Goal: Find specific page/section: Find specific page/section

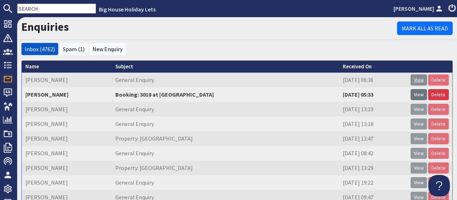
click at [420, 80] on link "View" at bounding box center [419, 79] width 16 height 11
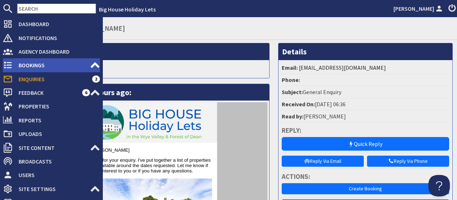
click at [32, 66] on span "Bookings" at bounding box center [51, 64] width 77 height 11
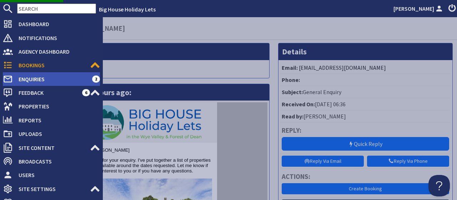
click at [43, 77] on span "Enquiries" at bounding box center [52, 78] width 79 height 11
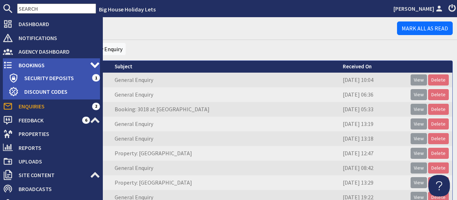
click at [32, 70] on span "Bookings" at bounding box center [51, 64] width 77 height 11
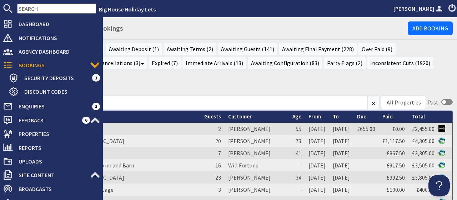
click at [33, 66] on span "Bookings" at bounding box center [51, 64] width 77 height 11
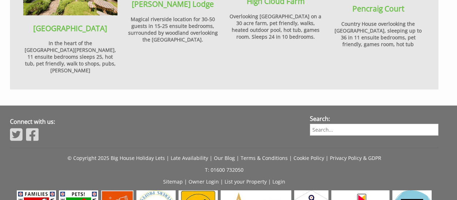
scroll to position [881, 0]
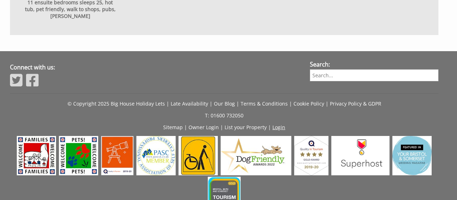
click at [275, 124] on link "Login" at bounding box center [279, 127] width 13 height 7
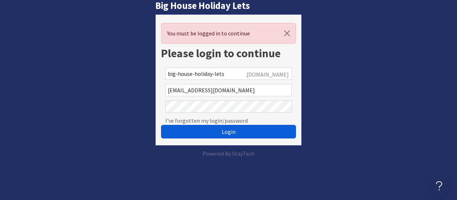
click at [231, 132] on span "Login" at bounding box center [229, 131] width 14 height 7
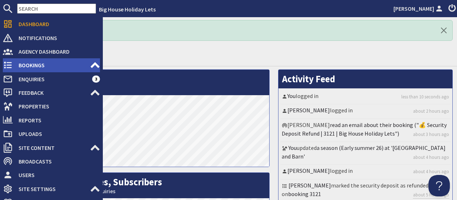
click at [31, 65] on span "Bookings" at bounding box center [51, 64] width 77 height 11
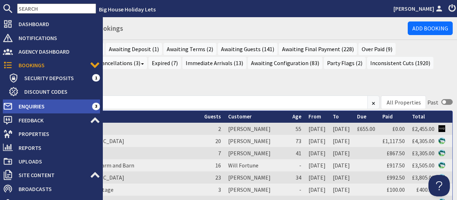
click at [29, 104] on span "Enquiries" at bounding box center [52, 105] width 79 height 11
